Goal: Task Accomplishment & Management: Use online tool/utility

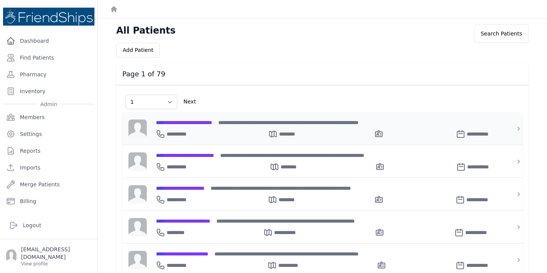
click at [197, 123] on span "**********" at bounding box center [184, 122] width 56 height 5
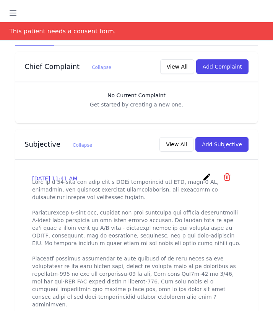
scroll to position [327, 0]
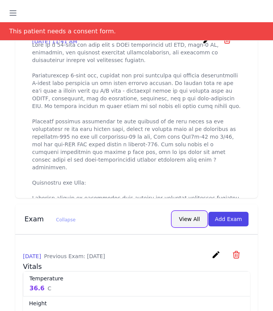
click at [183, 211] on button "View All" at bounding box center [189, 218] width 34 height 15
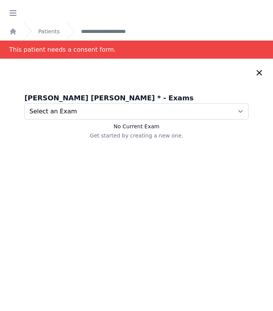
click at [260, 75] on icon at bounding box center [259, 72] width 9 height 9
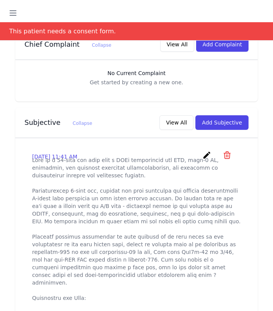
scroll to position [223, 0]
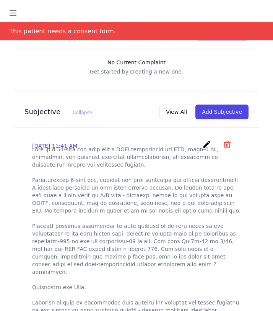
click at [205, 140] on icon "create" at bounding box center [206, 144] width 9 height 9
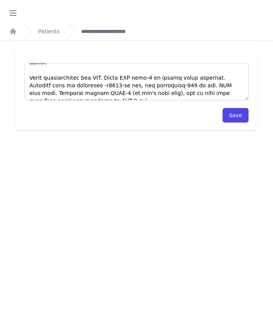
scroll to position [37, 0]
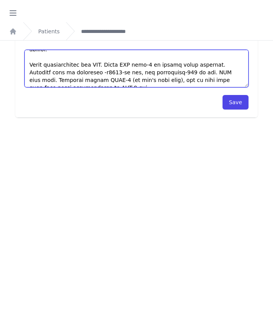
click at [101, 80] on textarea at bounding box center [136, 68] width 224 height 37
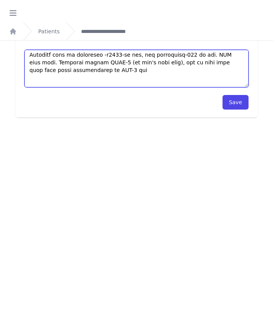
scroll to position [184, 0]
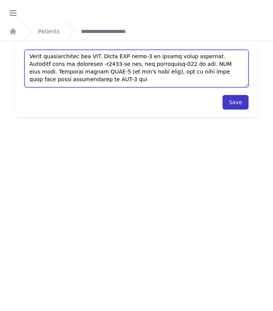
type textarea "This is a [DEMOGRAPHIC_DATA] [DEMOGRAPHIC_DATA] with a PMHx significant for HTN…"
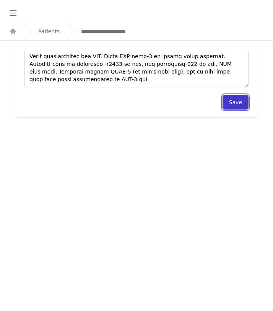
click at [242, 105] on button "Save" at bounding box center [236, 102] width 26 height 15
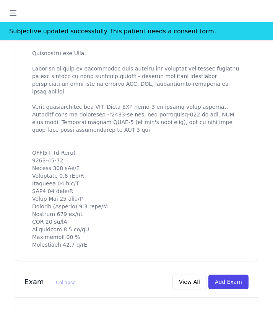
scroll to position [475, 0]
